Goal: Task Accomplishment & Management: Complete application form

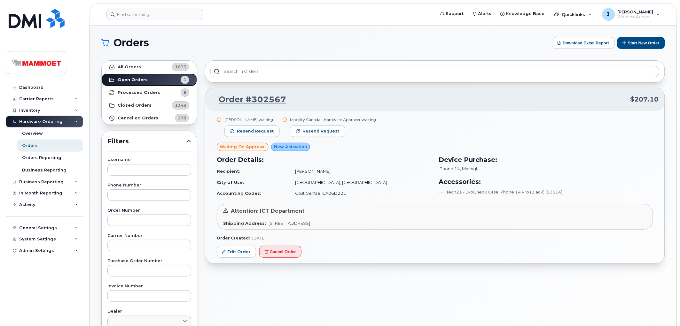
click at [140, 79] on strong "Open Orders" at bounding box center [133, 79] width 30 height 5
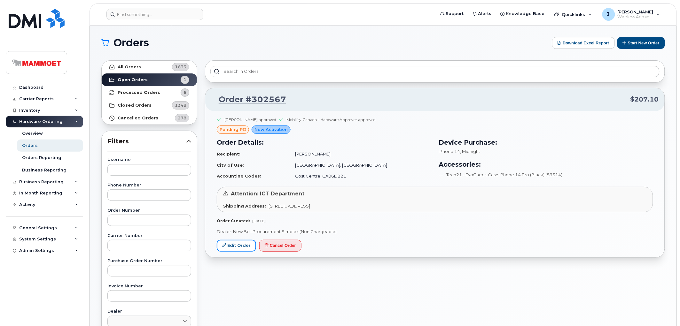
drag, startPoint x: 233, startPoint y: 244, endPoint x: 266, endPoint y: 255, distance: 35.3
click at [233, 245] on link "Edit Order" at bounding box center [236, 246] width 39 height 12
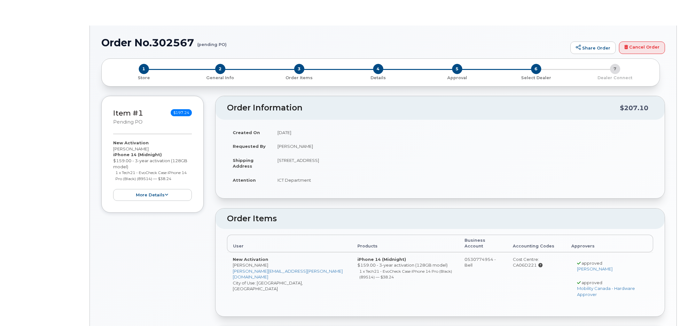
radio input "true"
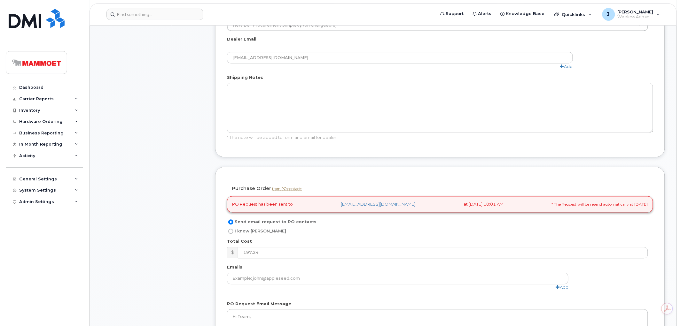
scroll to position [426, 0]
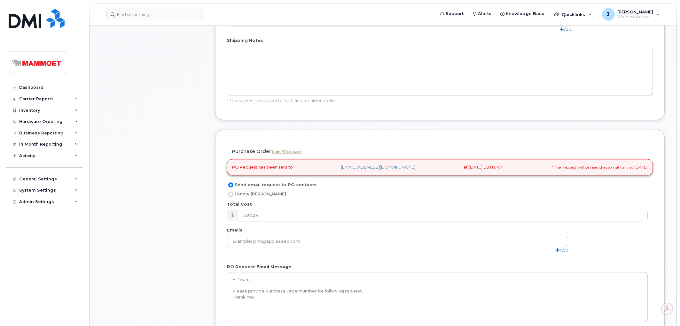
click at [231, 192] on input "I know [PERSON_NAME]" at bounding box center [230, 194] width 5 height 5
radio input "true"
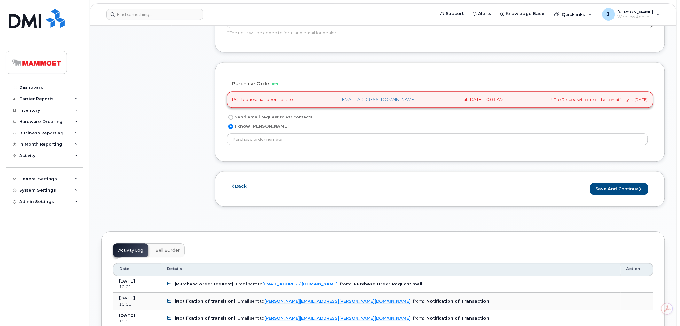
scroll to position [497, 0]
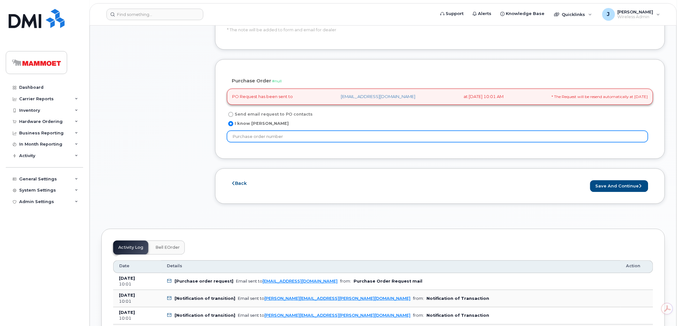
click at [252, 132] on input "text" at bounding box center [437, 137] width 421 height 12
paste input "4511908175"
type input "4511908175"
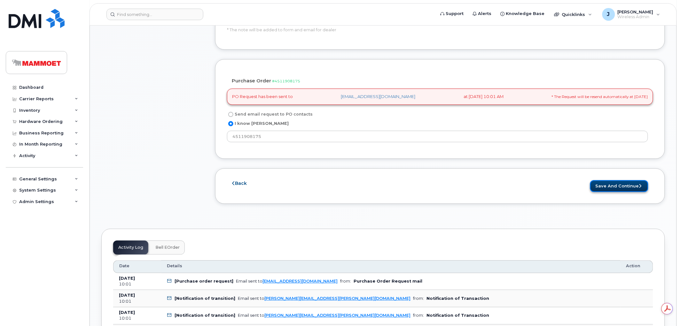
click at [625, 181] on button "Save and Continue" at bounding box center [619, 186] width 58 height 12
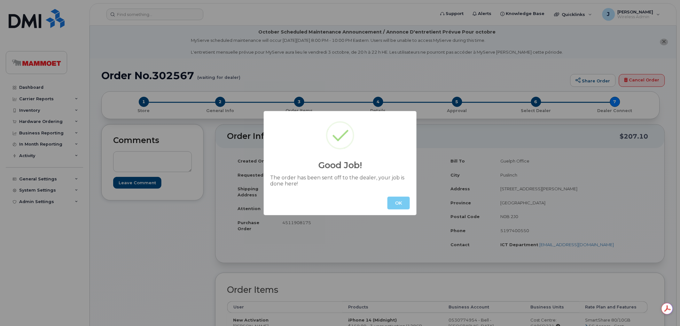
click at [392, 206] on button "OK" at bounding box center [398, 203] width 22 height 13
